Goal: Information Seeking & Learning: Compare options

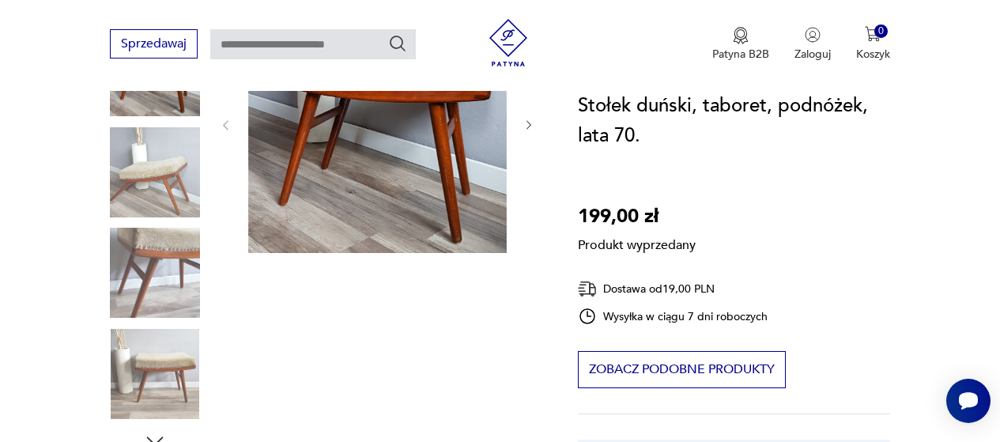
scroll to position [268, 0]
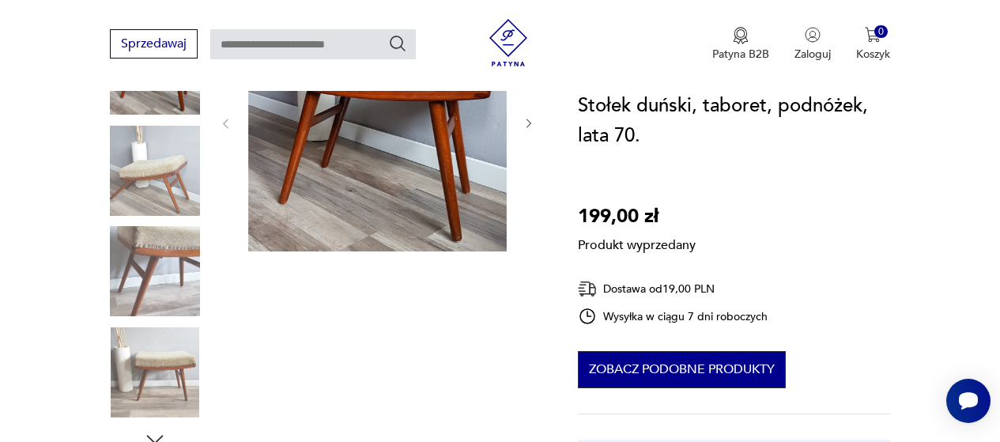
click at [754, 373] on button "Zobacz podobne produkty" at bounding box center [682, 369] width 208 height 37
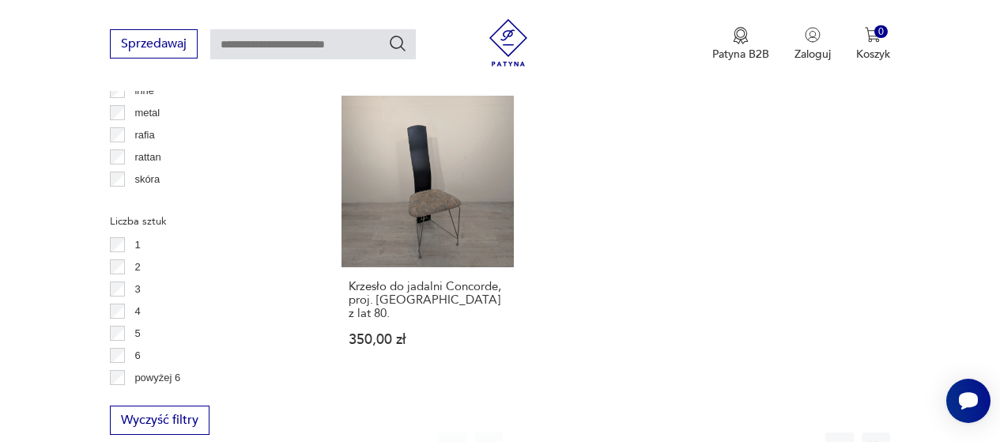
scroll to position [2202, 0]
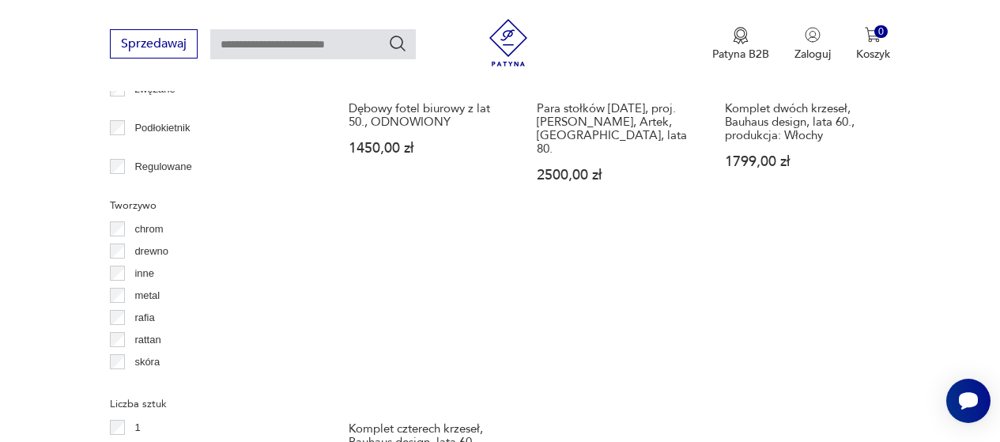
scroll to position [2028, 0]
